Goal: Task Accomplishment & Management: Manage account settings

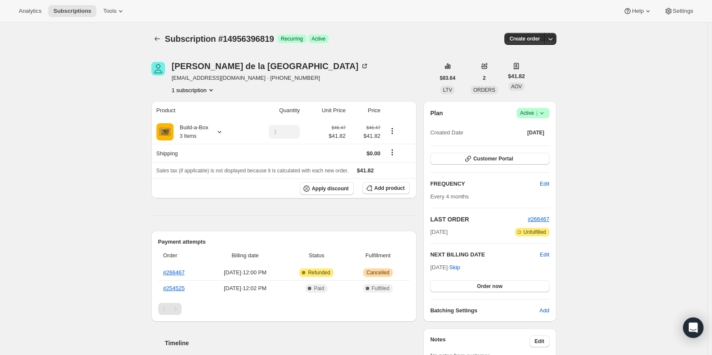
click at [535, 109] on span "Active |" at bounding box center [533, 113] width 26 height 9
click at [537, 141] on span "Cancel subscription" at bounding box center [536, 144] width 48 height 6
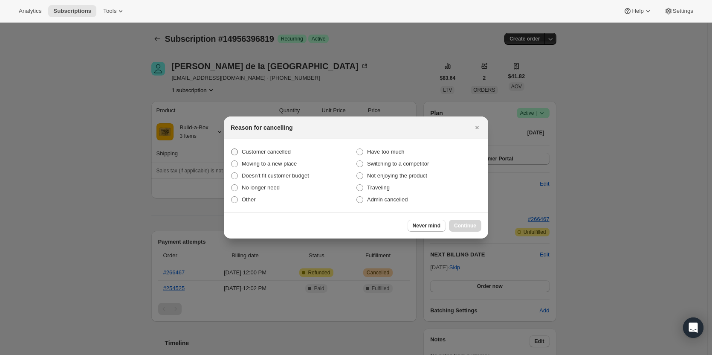
click at [271, 149] on span "Customer cancelled" at bounding box center [266, 151] width 49 height 6
click at [232, 149] on input "Customer cancelled" at bounding box center [231, 148] width 0 height 0
radio input "true"
click at [466, 229] on span "Continue" at bounding box center [465, 225] width 22 height 7
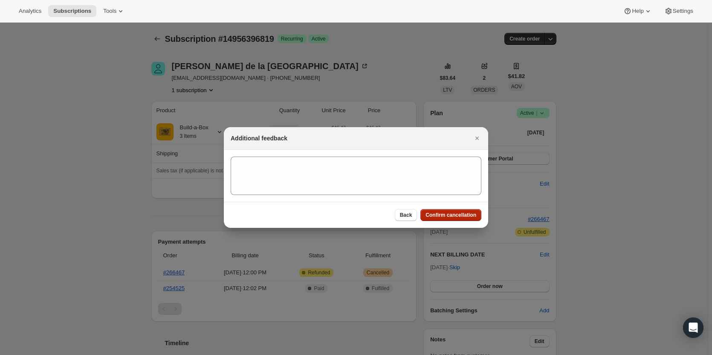
click at [447, 214] on span "Confirm cancellation" at bounding box center [451, 214] width 51 height 7
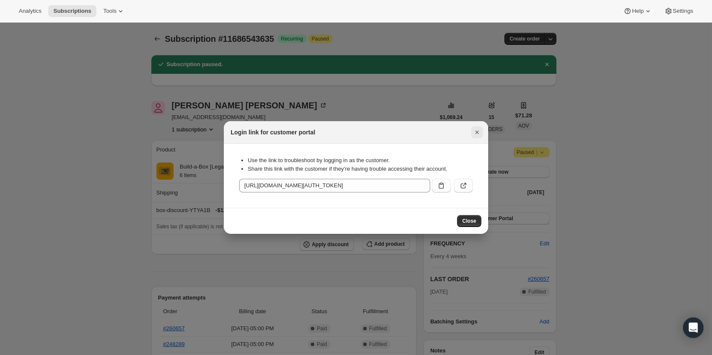
click at [472, 135] on button "Close" at bounding box center [477, 132] width 12 height 12
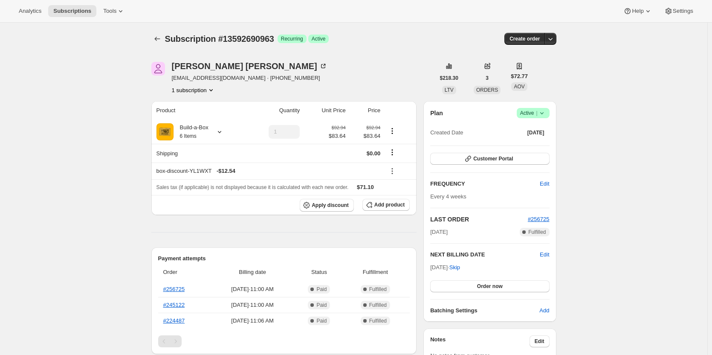
click at [542, 111] on icon at bounding box center [542, 113] width 9 height 9
click at [540, 130] on span "Pause subscription" at bounding box center [535, 130] width 47 height 6
